Goal: Check status: Check status

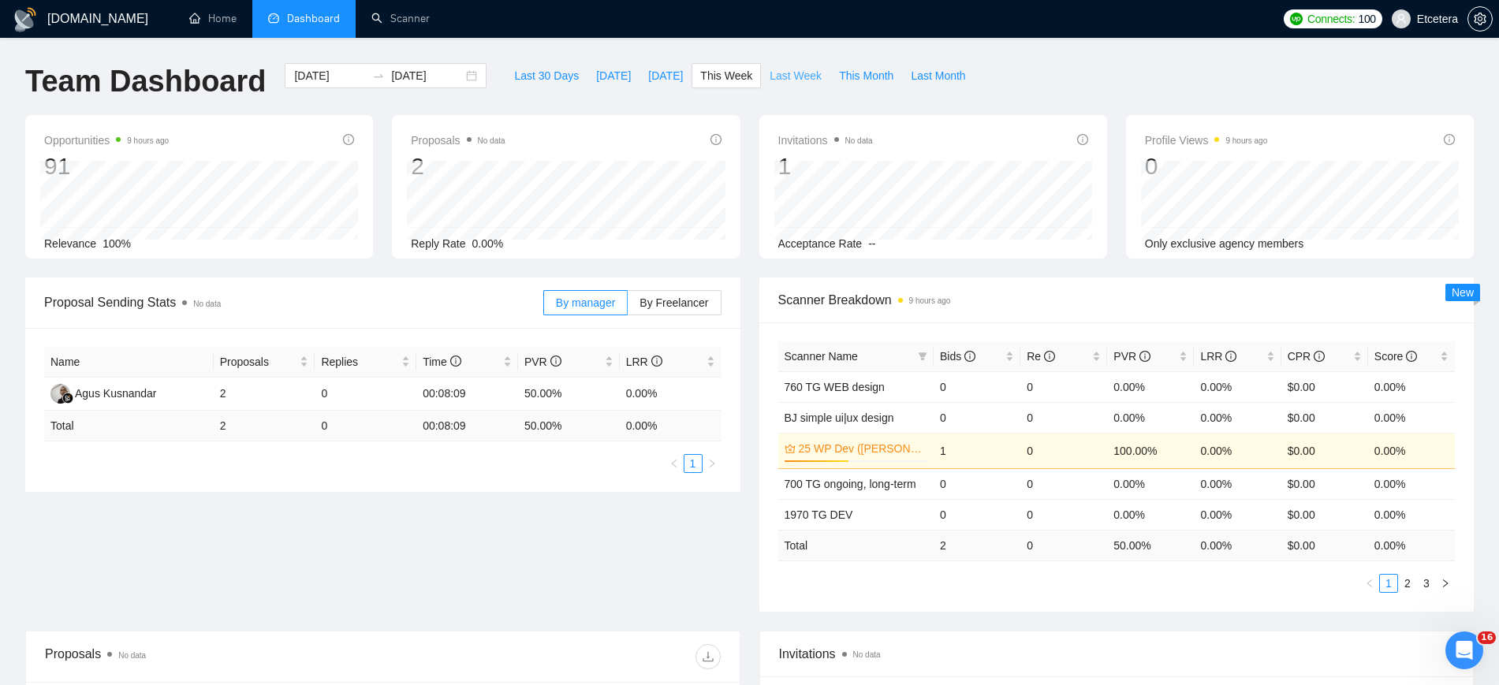
scroll to position [2, 0]
click at [770, 82] on span "Last Week" at bounding box center [796, 75] width 52 height 17
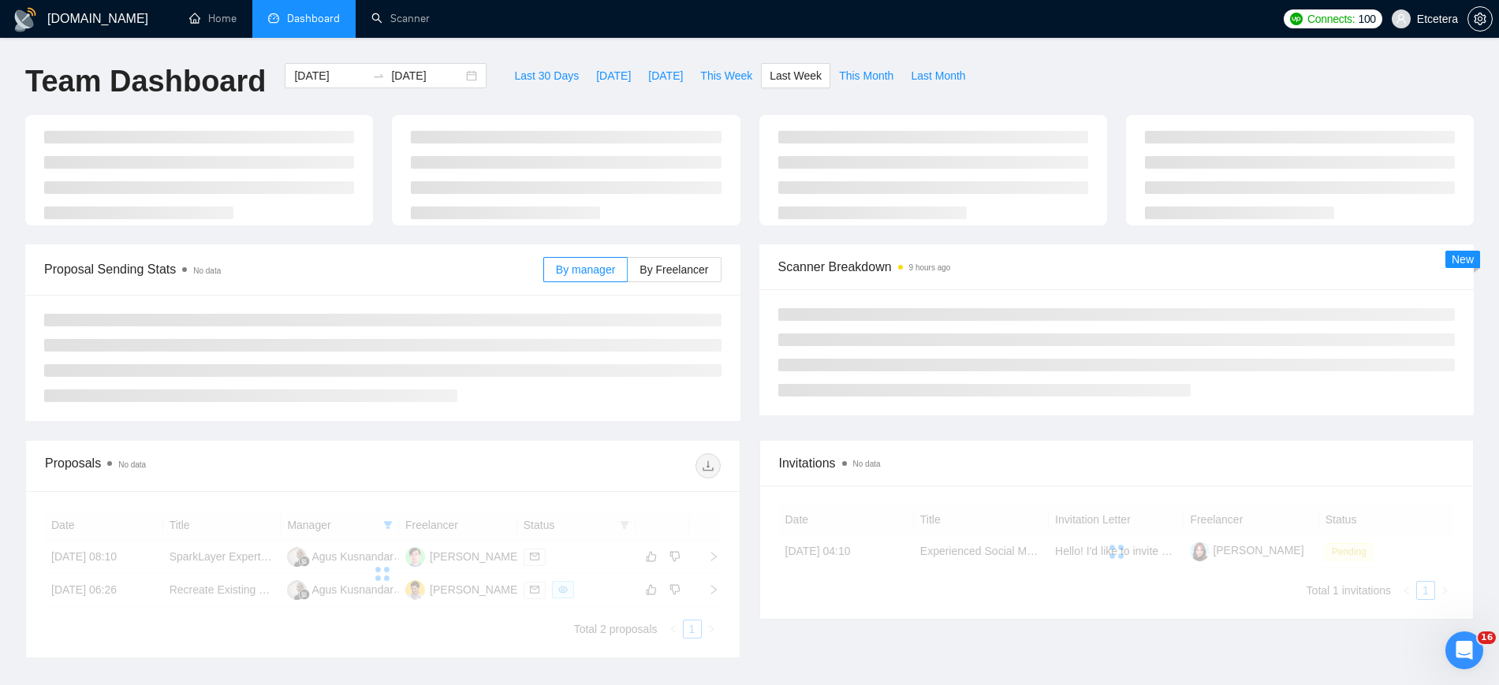
type input "[DATE]"
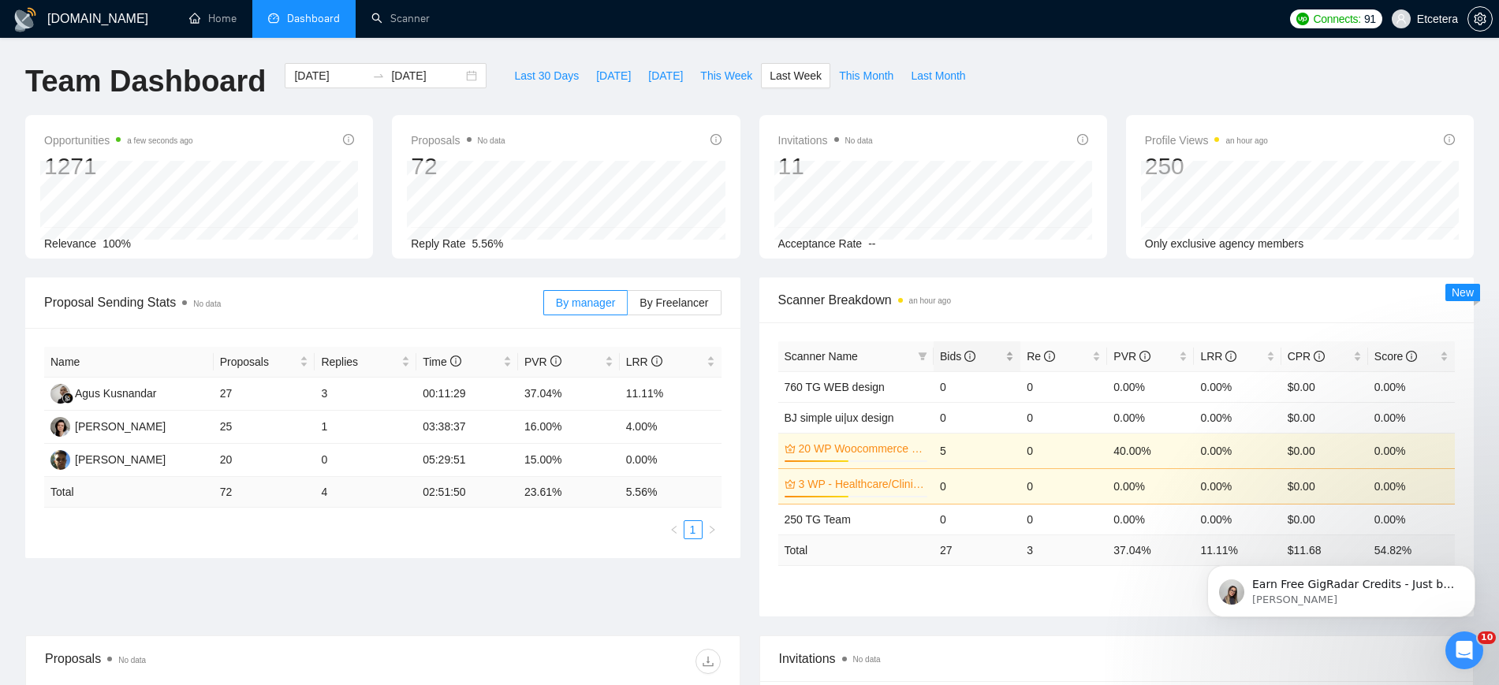
click at [1007, 353] on div "Bids" at bounding box center [977, 356] width 74 height 17
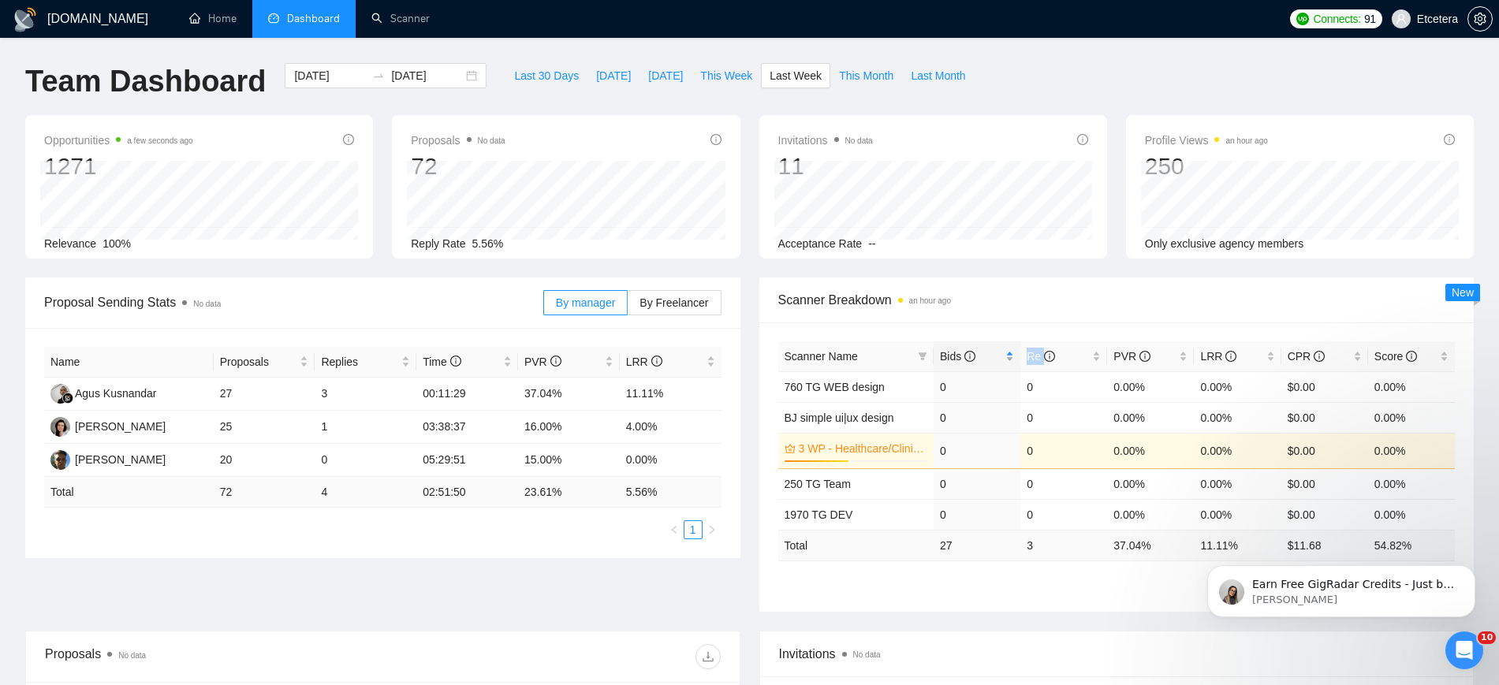
click at [1007, 353] on div "Bids" at bounding box center [977, 356] width 74 height 17
